Goal: Task Accomplishment & Management: Use online tool/utility

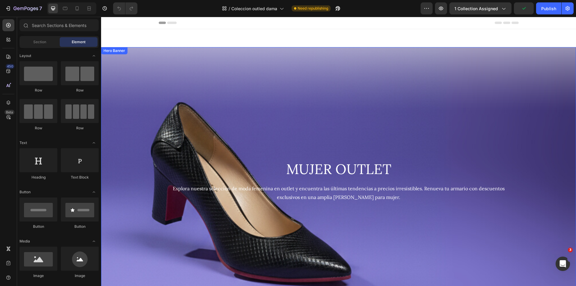
scroll to position [300, 0]
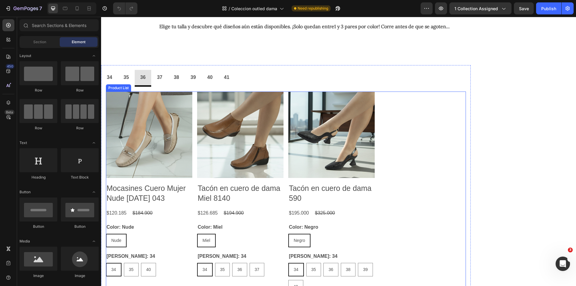
click at [407, 152] on div "Product Images Mocasines Cuero Mujer Nude Lucia 043 Product Title $120.185 Prod…" at bounding box center [286, 205] width 360 height 227
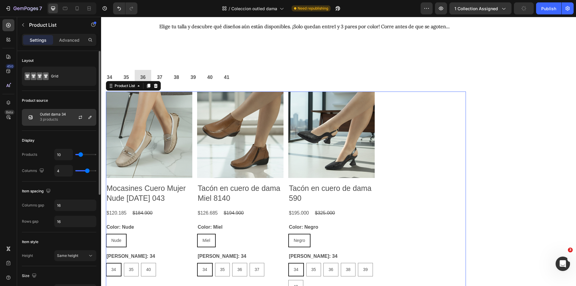
click at [57, 119] on p "3 products" at bounding box center [53, 119] width 26 height 6
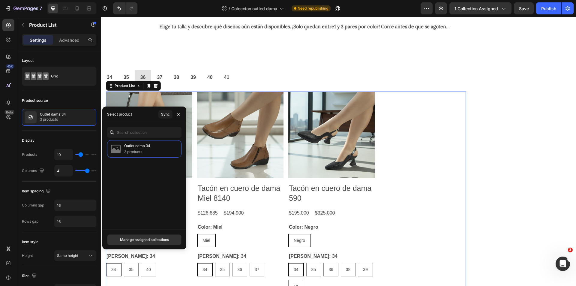
scroll to position [210, 0]
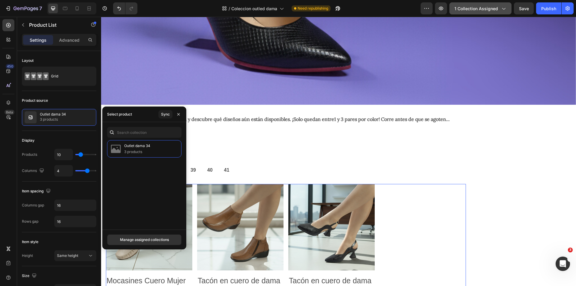
click at [496, 12] on button "1 collection assigned" at bounding box center [481, 8] width 62 height 12
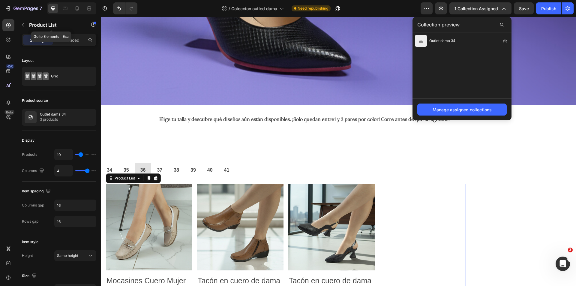
click at [22, 25] on icon "button" at bounding box center [23, 25] width 5 height 5
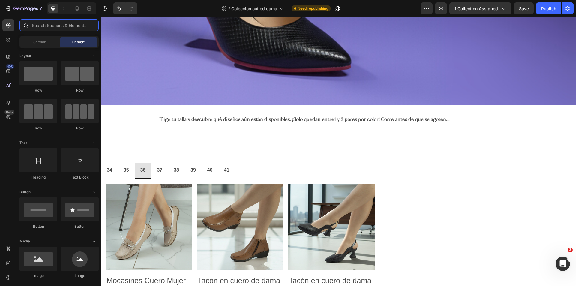
click at [51, 25] on input "text" at bounding box center [59, 25] width 79 height 12
type input "p"
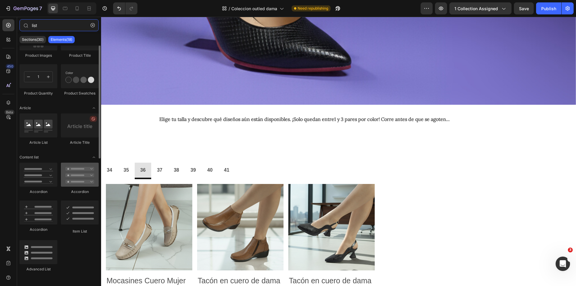
scroll to position [0, 0]
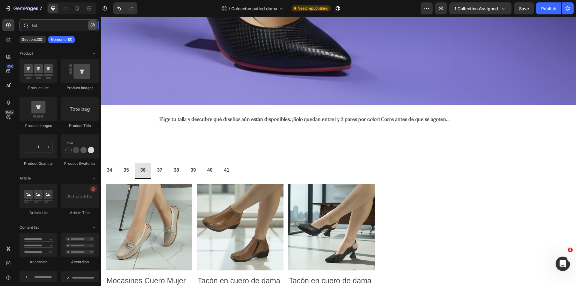
type input "list"
click at [92, 26] on icon "button" at bounding box center [93, 25] width 4 height 4
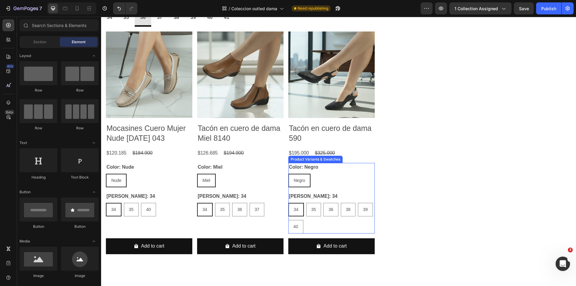
scroll to position [270, 0]
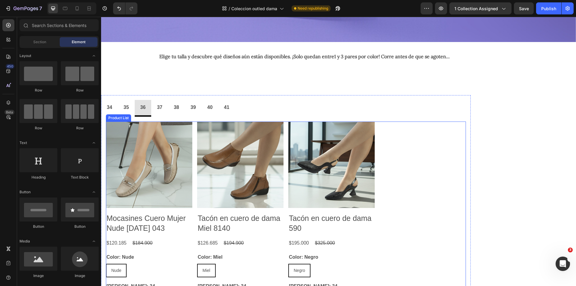
click at [418, 182] on div "Product Images Mocasines Cuero Mujer Nude Lucia 043 Product Title $120.185 Prod…" at bounding box center [286, 235] width 360 height 227
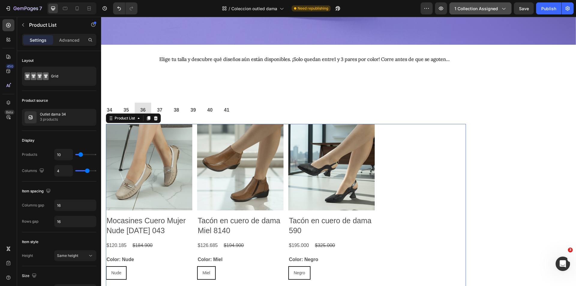
click at [496, 10] on span "1 collection assigned" at bounding box center [477, 8] width 44 height 6
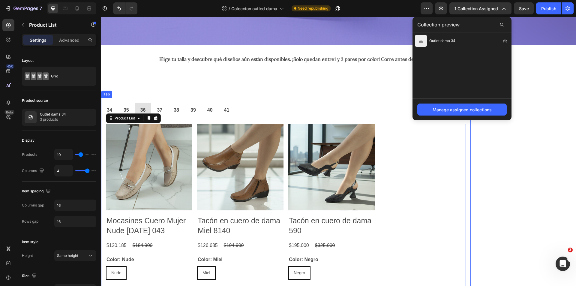
click at [246, 108] on ul "34 35 36 37 38 39 40 41" at bounding box center [286, 111] width 370 height 17
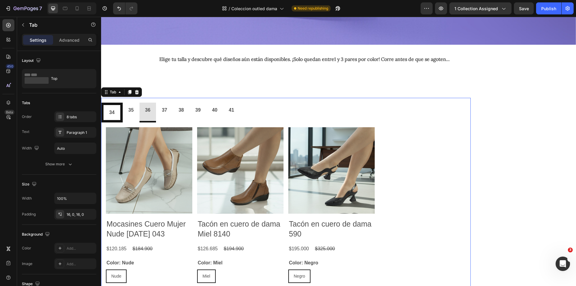
click at [117, 110] on li "34" at bounding box center [112, 113] width 22 height 20
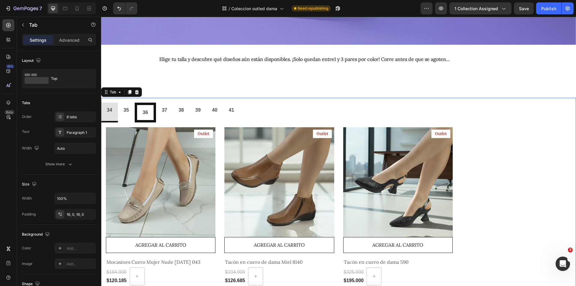
click at [135, 111] on li "35" at bounding box center [126, 113] width 17 height 20
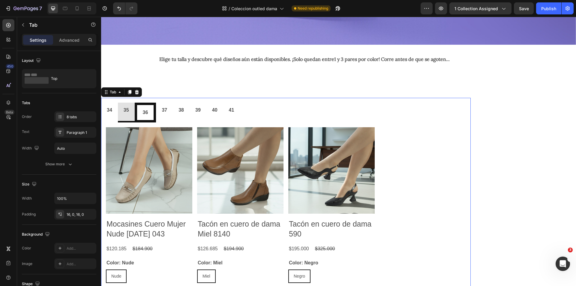
click at [153, 111] on li "36" at bounding box center [146, 113] width 22 height 20
click at [184, 110] on li "38" at bounding box center [179, 113] width 22 height 20
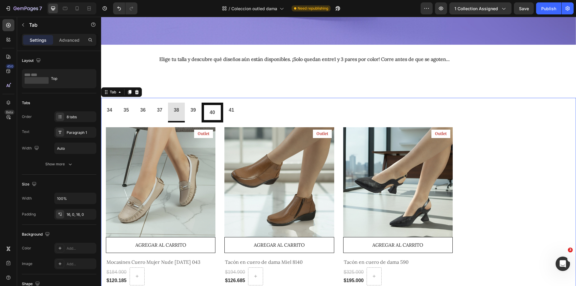
click at [208, 112] on li "40" at bounding box center [213, 113] width 22 height 20
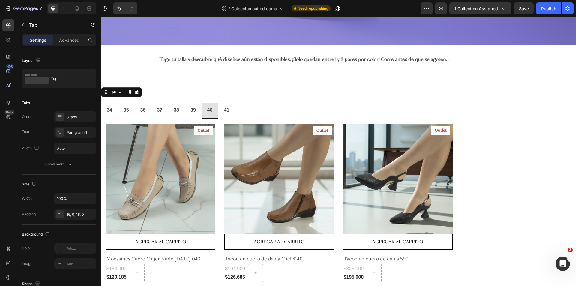
click at [195, 112] on p "39" at bounding box center [193, 110] width 5 height 9
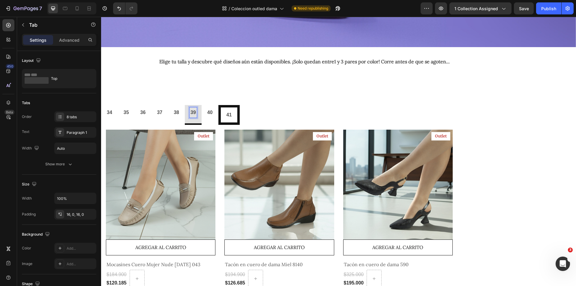
click at [224, 112] on li "41" at bounding box center [229, 115] width 22 height 20
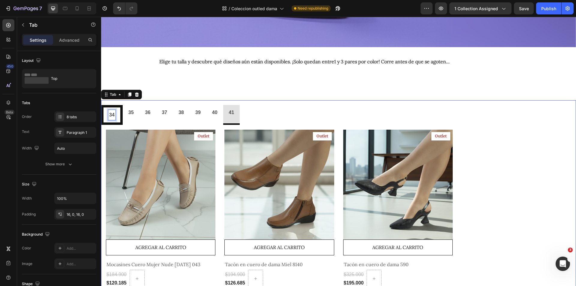
click at [113, 111] on p "34" at bounding box center [111, 115] width 5 height 9
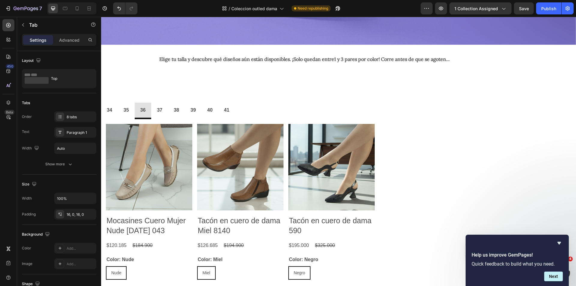
scroll to position [0, 0]
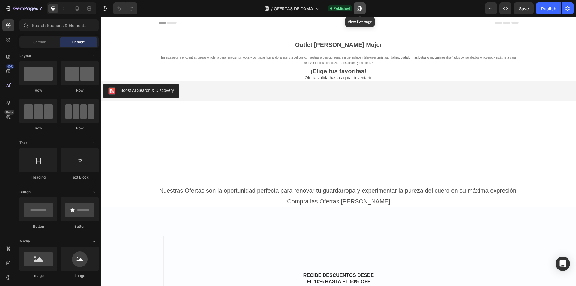
click at [364, 8] on button "button" at bounding box center [360, 8] width 12 height 12
